Goal: Transaction & Acquisition: Download file/media

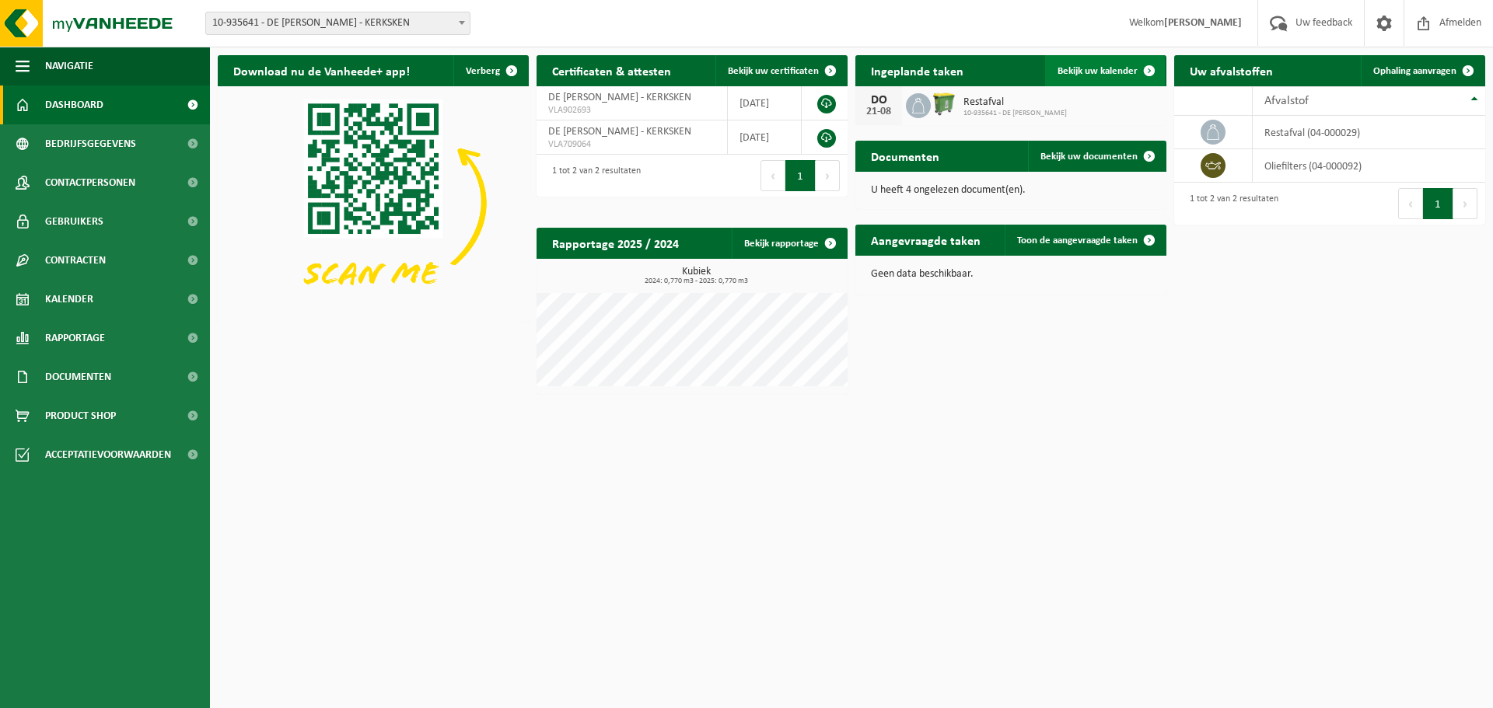
click at [1122, 70] on span "Bekijk uw kalender" at bounding box center [1098, 71] width 80 height 10
click at [1216, 163] on icon at bounding box center [1213, 166] width 16 height 16
click at [1292, 166] on td "oliefilters (04-000092)" at bounding box center [1369, 165] width 233 height 33
click at [1337, 168] on td "oliefilters (04-000092)" at bounding box center [1369, 165] width 233 height 33
click at [1337, 167] on td "oliefilters (04-000092)" at bounding box center [1369, 165] width 233 height 33
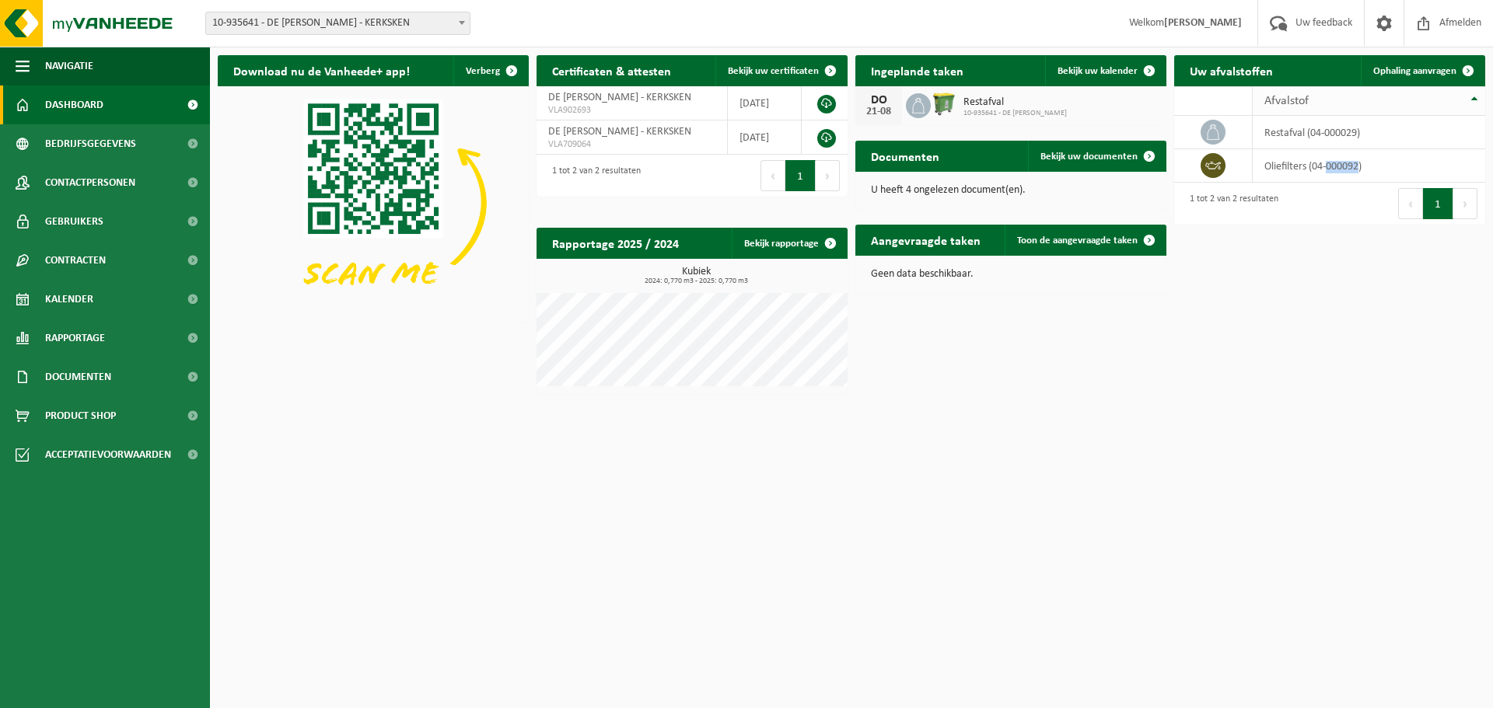
click at [1475, 98] on th "Afvalstof" at bounding box center [1369, 101] width 233 height 30
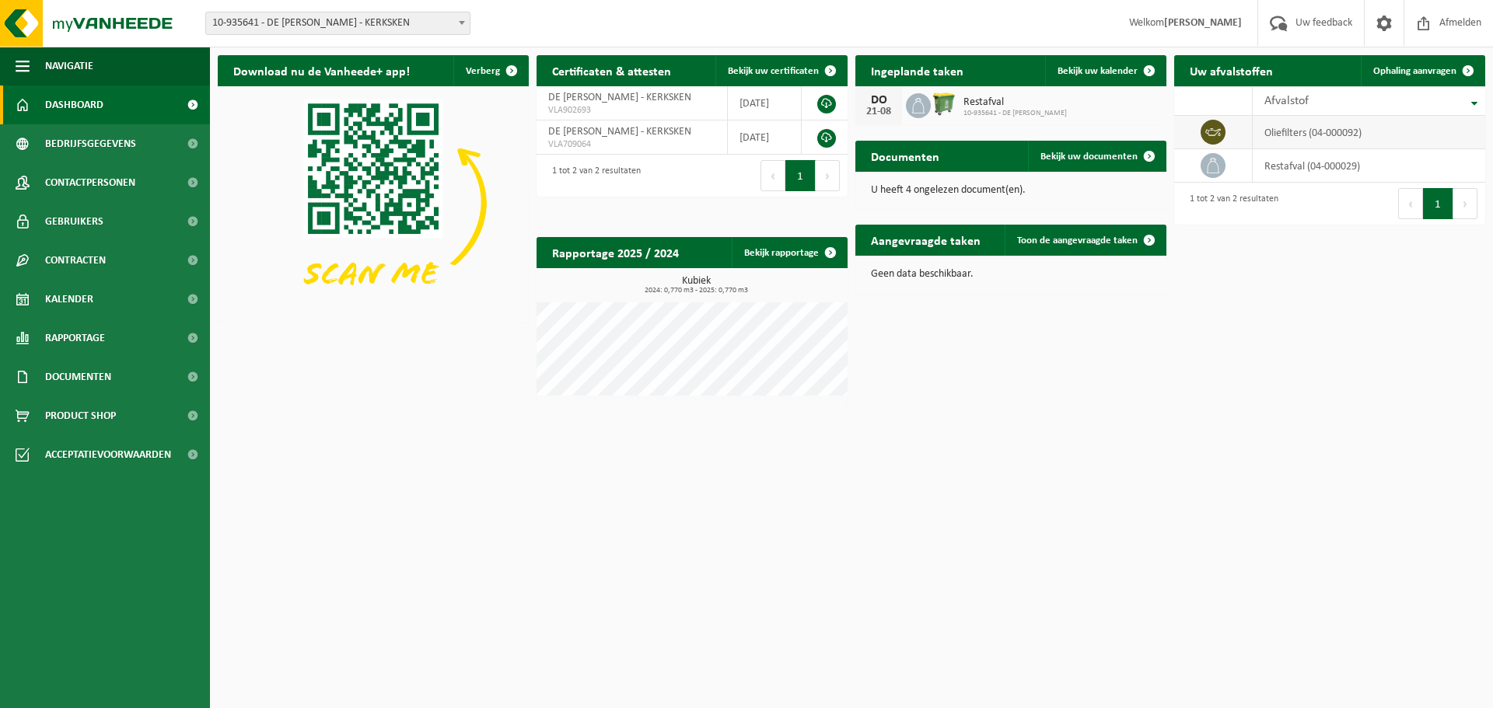
click at [1219, 128] on icon at bounding box center [1213, 132] width 16 height 16
click at [1149, 153] on span at bounding box center [1149, 156] width 31 height 31
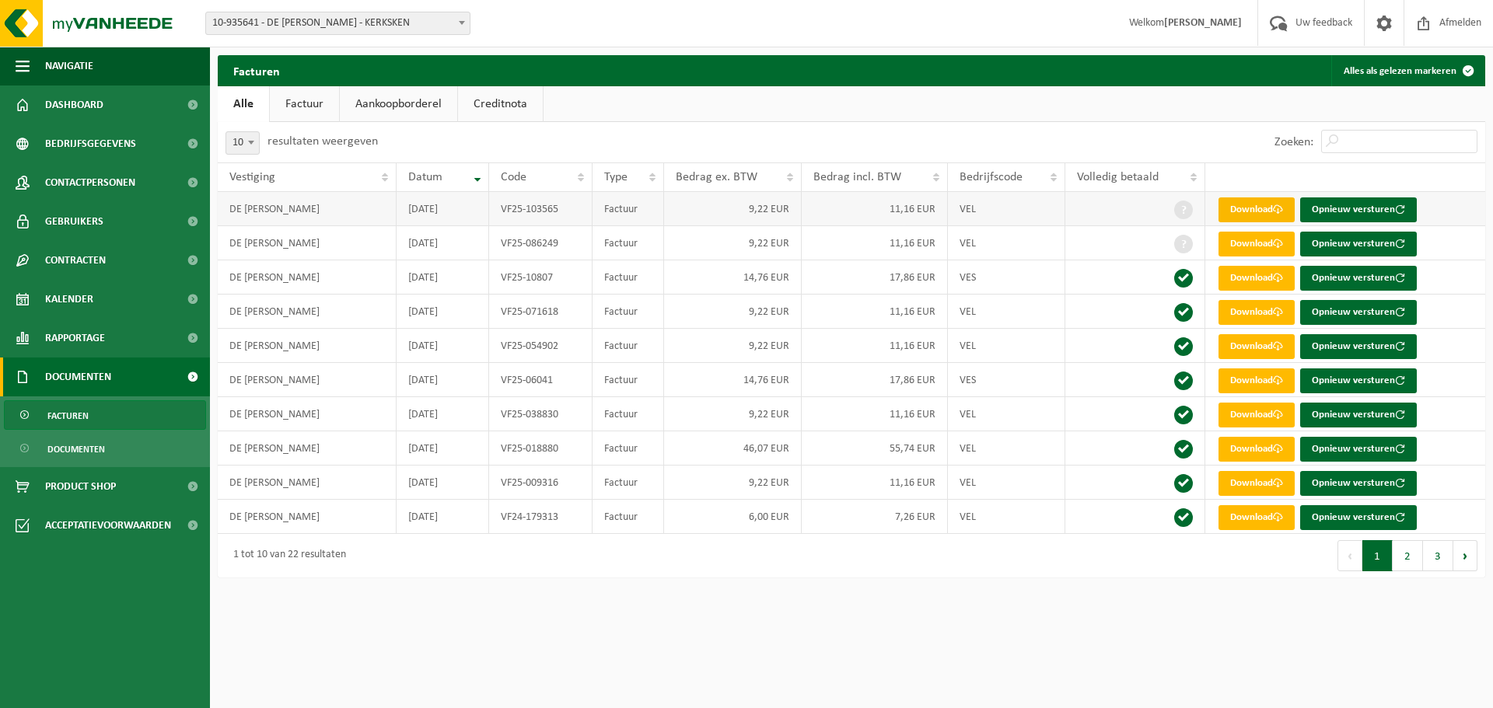
click at [1259, 211] on link "Download" at bounding box center [1257, 210] width 76 height 25
click at [1259, 241] on link "Download" at bounding box center [1257, 244] width 76 height 25
click at [1406, 557] on button "2" at bounding box center [1408, 555] width 30 height 31
click at [1439, 557] on button "3" at bounding box center [1438, 555] width 30 height 31
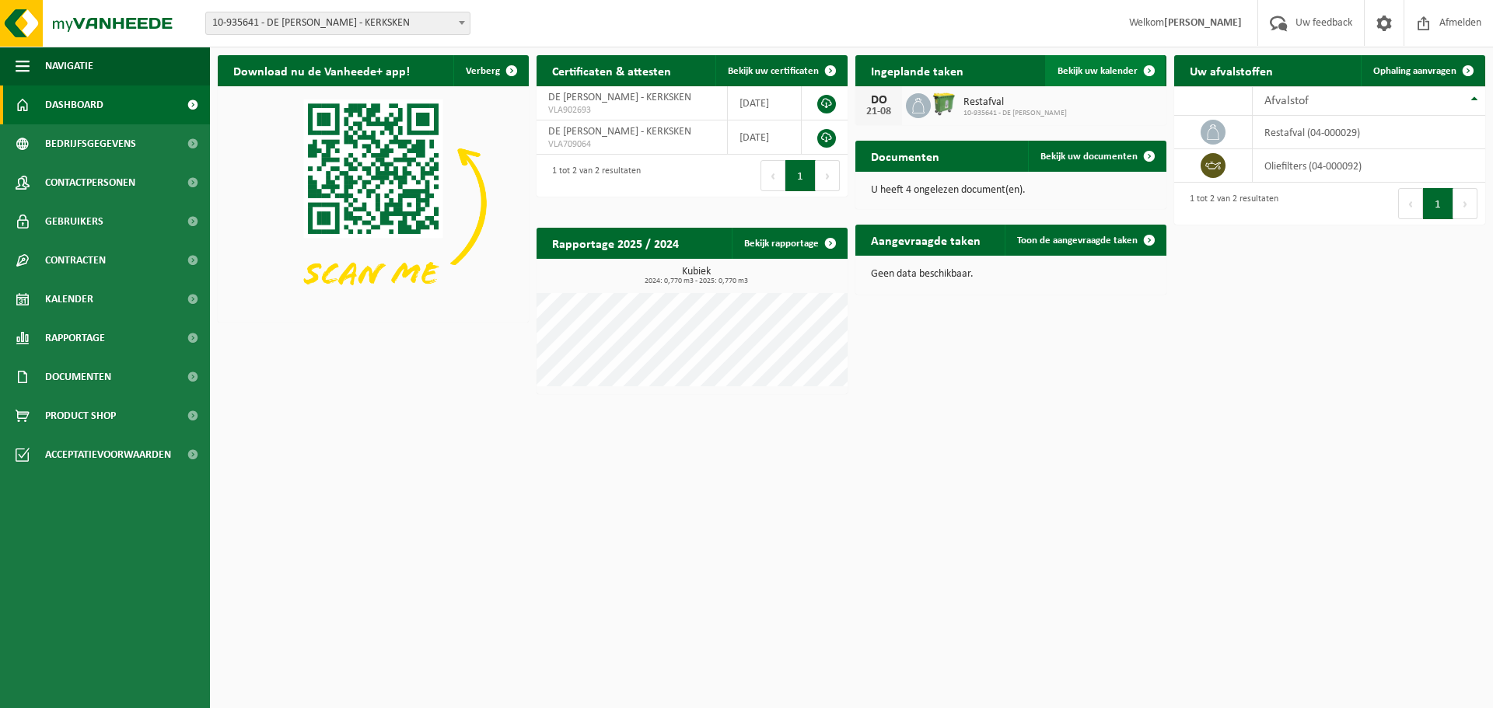
click at [1106, 71] on span "Bekijk uw kalender" at bounding box center [1098, 71] width 80 height 10
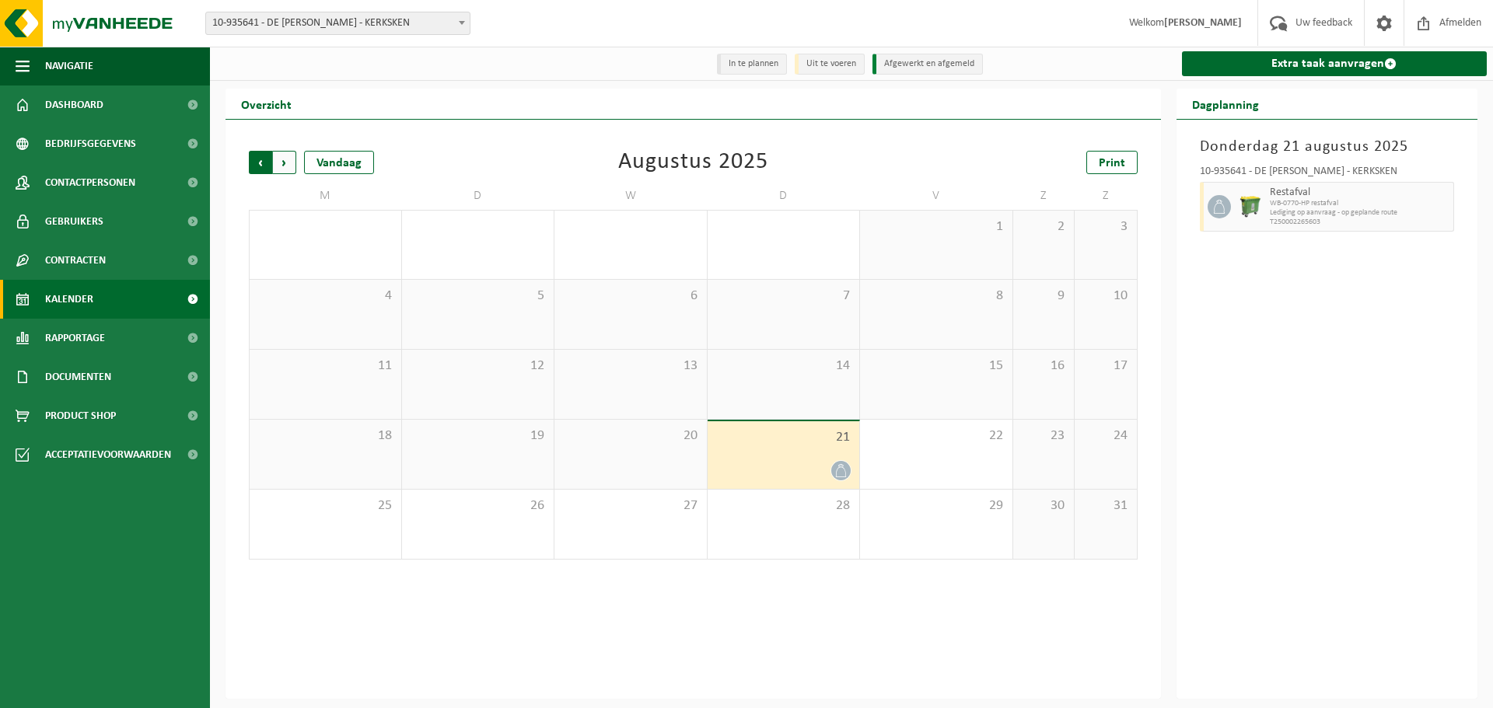
click at [284, 163] on span "Volgende" at bounding box center [284, 162] width 23 height 23
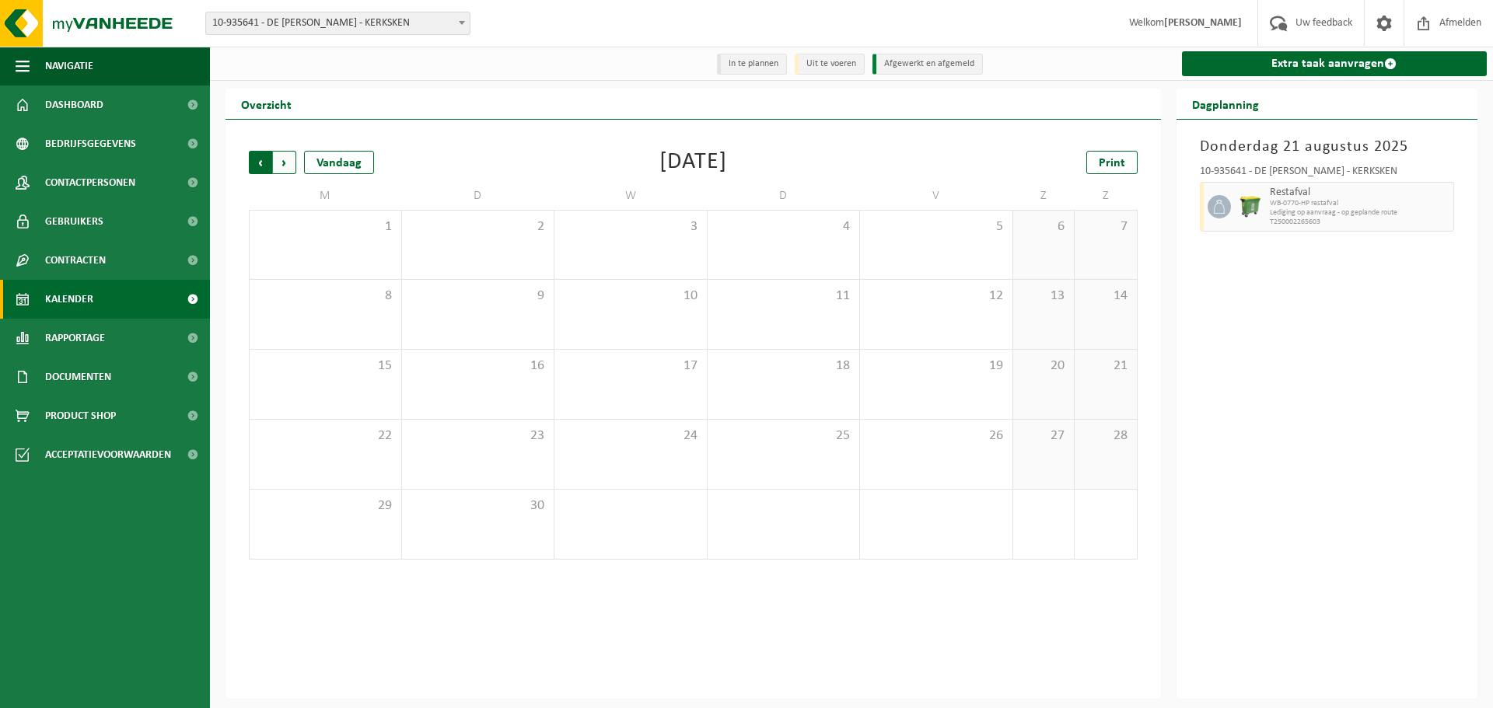
click at [282, 163] on span "Volgende" at bounding box center [284, 162] width 23 height 23
click at [267, 163] on span "Vorige" at bounding box center [260, 162] width 23 height 23
click at [265, 163] on span "Vorige" at bounding box center [260, 162] width 23 height 23
